Goal: Information Seeking & Learning: Learn about a topic

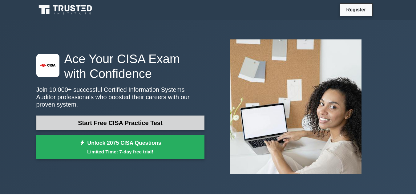
click at [127, 122] on link "Start Free CISA Practice Test" at bounding box center [120, 123] width 168 height 15
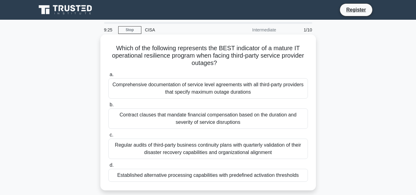
click at [159, 148] on div "Regular audits of third-party business continuity plans with quarterly validati…" at bounding box center [208, 149] width 200 height 20
click at [108, 137] on input "c. Regular audits of third-party business continuity plans with quarterly valid…" at bounding box center [108, 135] width 0 height 4
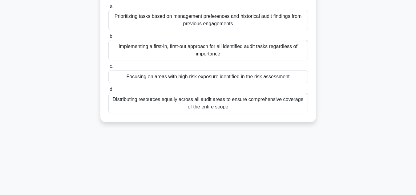
scroll to position [62, 0]
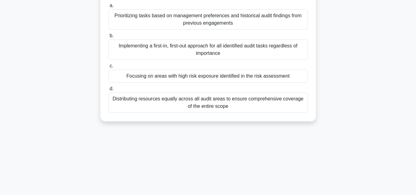
click at [158, 46] on div "Implementing a first-in, first-out approach for all identified audit tasks rega…" at bounding box center [208, 49] width 200 height 20
click at [108, 38] on input "b. Implementing a first-in, first-out approach for all identified audit tasks r…" at bounding box center [108, 36] width 0 height 4
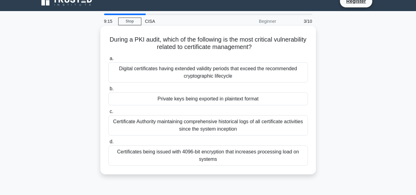
scroll to position [0, 0]
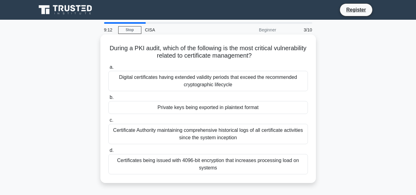
click at [184, 80] on div "Digital certificates having extended validity periods that exceed the recommend…" at bounding box center [208, 81] width 200 height 20
click at [108, 69] on input "a. Digital certificates having extended validity periods that exceed the recomm…" at bounding box center [108, 67] width 0 height 4
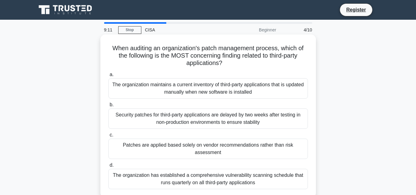
click at [190, 135] on label "c. Patches are applied based solely on vendor recommendations rather than risk …" at bounding box center [208, 145] width 200 height 28
click at [108, 135] on input "c. Patches are applied based solely on vendor recommendations rather than risk …" at bounding box center [108, 135] width 0 height 4
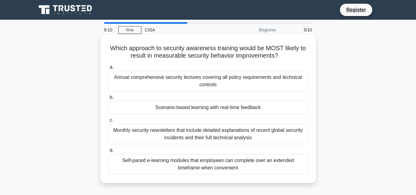
click at [192, 97] on label "b. Scenario-based learning with real-time feedback" at bounding box center [208, 104] width 200 height 20
click at [108, 97] on input "b. Scenario-based learning with real-time feedback" at bounding box center [108, 98] width 0 height 4
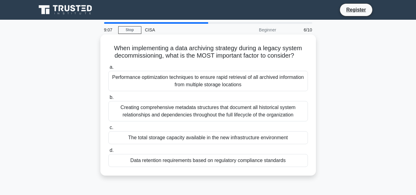
click at [193, 128] on label "c. The total storage capacity available in the new infrastructure environment" at bounding box center [208, 134] width 200 height 20
click at [108, 128] on input "c. The total storage capacity available in the new infrastructure environment" at bounding box center [108, 128] width 0 height 4
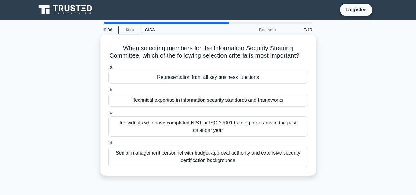
click at [192, 107] on div "Technical expertise in information security standards and frameworks" at bounding box center [208, 100] width 200 height 13
click at [108, 92] on input "b. Technical expertise in information security standards and frameworks" at bounding box center [108, 90] width 0 height 4
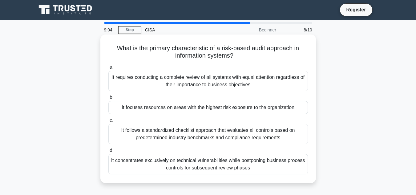
click at [210, 135] on div "It follows a standardized checklist approach that evaluates all controls based …" at bounding box center [208, 134] width 200 height 20
click at [108, 122] on input "c. It follows a standardized checklist approach that evaluates all controls bas…" at bounding box center [108, 120] width 0 height 4
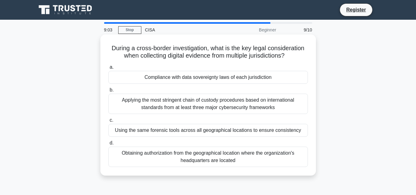
click at [201, 111] on div "Applying the most stringent chain of custody procedures based on international …" at bounding box center [208, 104] width 200 height 20
click at [108, 92] on input "b. Applying the most stringent chain of custody procedures based on internation…" at bounding box center [108, 90] width 0 height 4
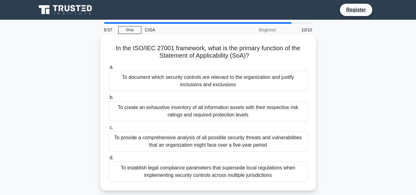
click at [176, 141] on div "To provide a comprehensive analysis of all possible security threats and vulner…" at bounding box center [208, 141] width 200 height 20
click at [108, 130] on input "c. To provide a comprehensive analysis of all possible security threats and vul…" at bounding box center [108, 128] width 0 height 4
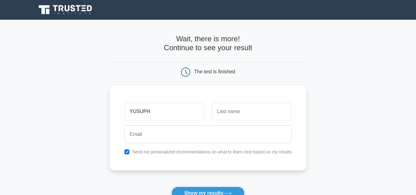
type input "YUSUPH"
type input "SAFARI"
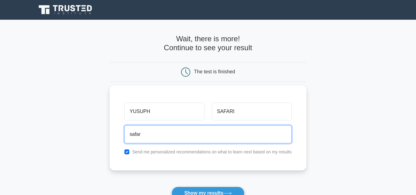
type input "safariyusuph@gmail.com"
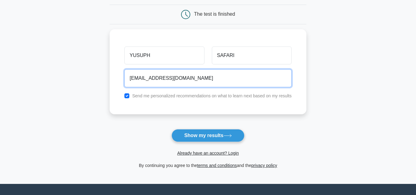
scroll to position [62, 0]
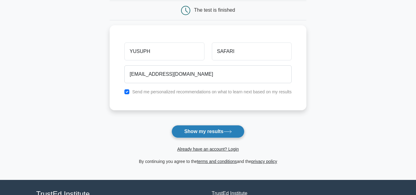
click at [212, 132] on button "Show my results" at bounding box center [208, 131] width 73 height 13
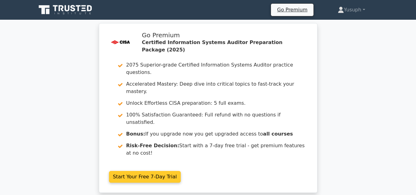
click at [134, 171] on link "Start Your Free 7-Day Trial" at bounding box center [145, 177] width 72 height 12
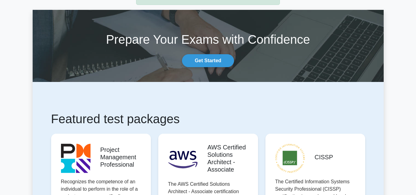
scroll to position [92, 0]
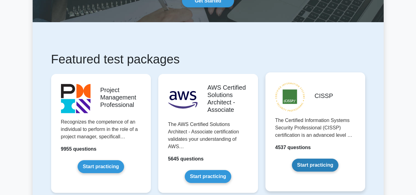
click at [321, 164] on link "Start practicing" at bounding box center [315, 165] width 47 height 13
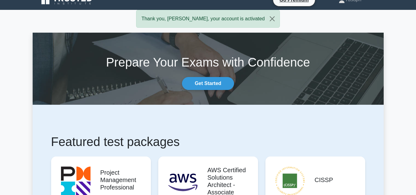
scroll to position [0, 0]
